Goal: Find specific page/section

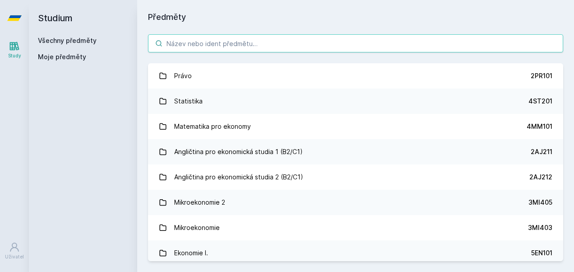
drag, startPoint x: 0, startPoint y: 0, endPoint x: 204, endPoint y: 44, distance: 208.8
click at [204, 44] on input "search" at bounding box center [355, 43] width 415 height 18
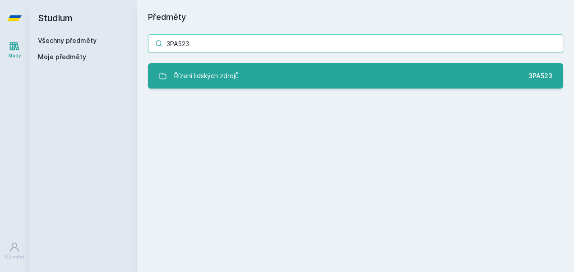
type input "3PA523"
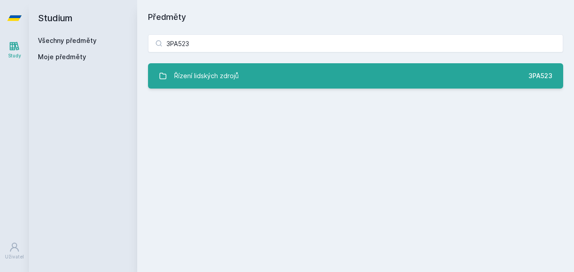
click at [206, 73] on div "Řízení lidských zdrojů" at bounding box center [206, 76] width 65 height 18
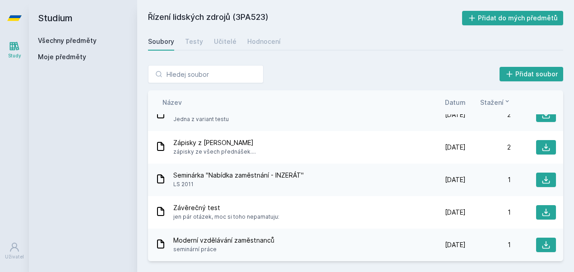
scroll to position [447, 0]
click at [197, 42] on div "Testy" at bounding box center [194, 41] width 18 height 9
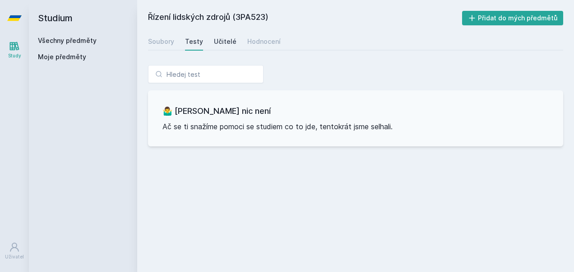
click at [219, 40] on div "Učitelé" at bounding box center [225, 41] width 23 height 9
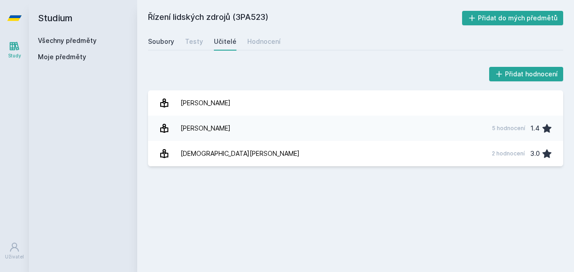
click at [166, 36] on link "Soubory" at bounding box center [161, 42] width 26 height 18
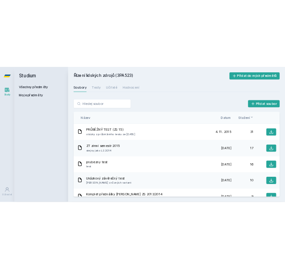
scroll to position [42, 0]
